Goal: Transaction & Acquisition: Purchase product/service

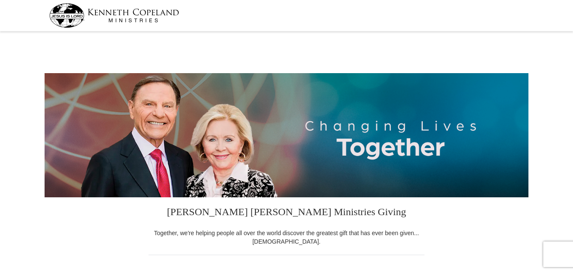
select select "PA"
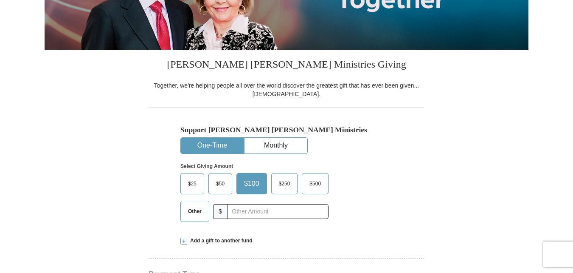
scroll to position [194, 0]
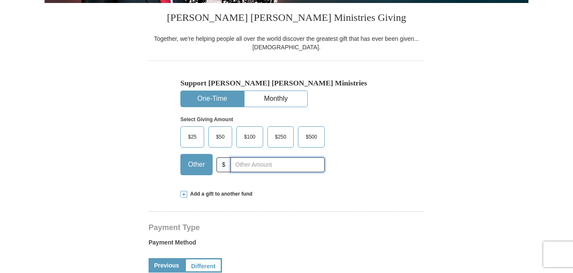
click at [241, 165] on input "text" at bounding box center [278, 164] width 94 height 15
type input "20."
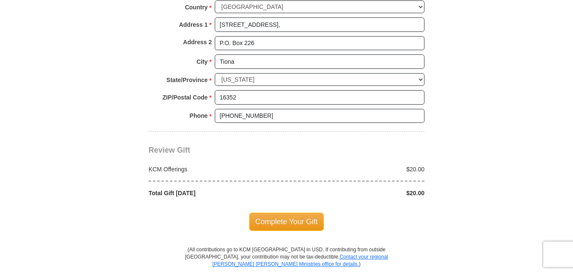
scroll to position [698, 0]
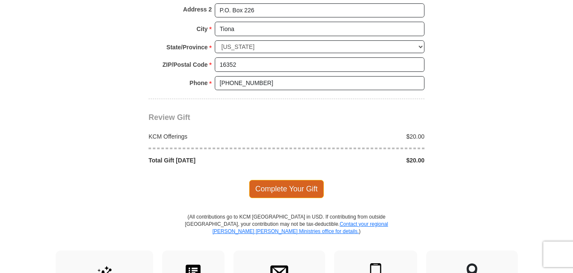
click at [300, 185] on span "Complete Your Gift" at bounding box center [286, 189] width 75 height 18
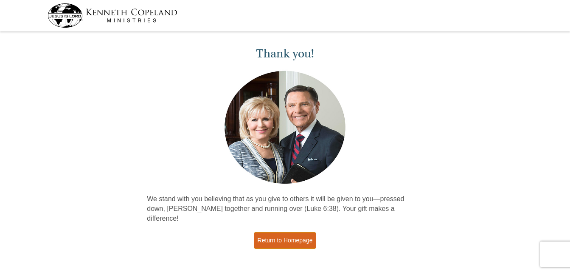
click at [281, 232] on link "Return to Homepage" at bounding box center [285, 240] width 63 height 17
